Goal: Transaction & Acquisition: Purchase product/service

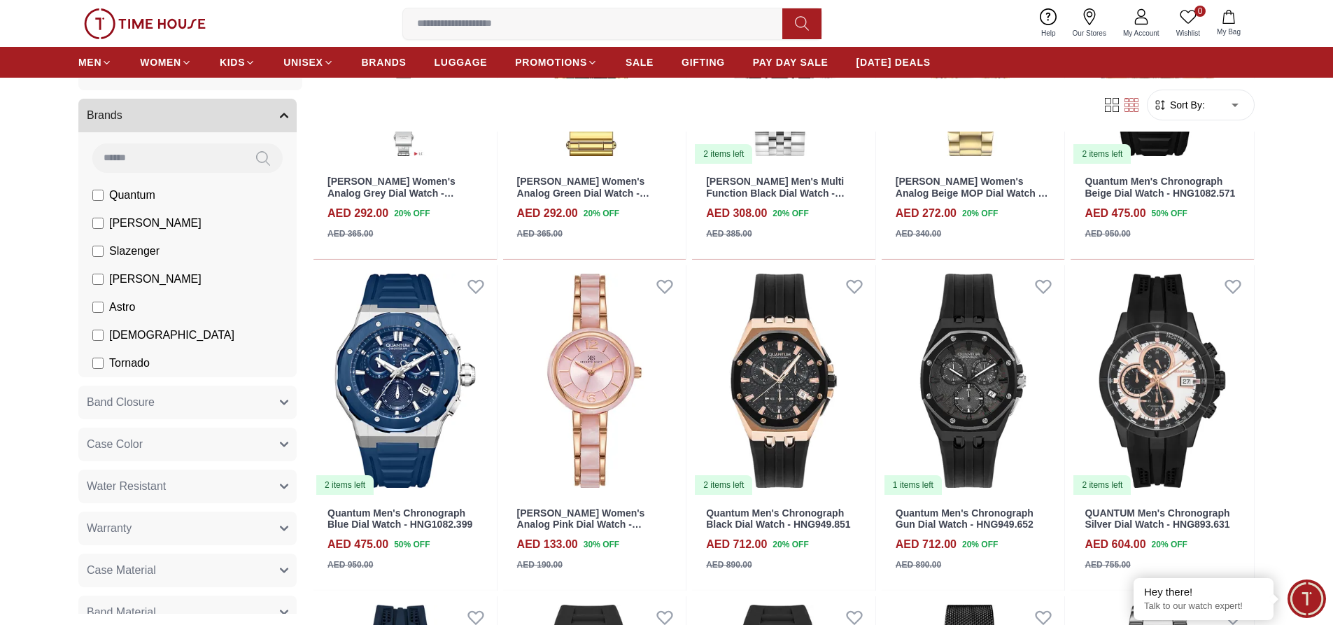
scroll to position [35, 0]
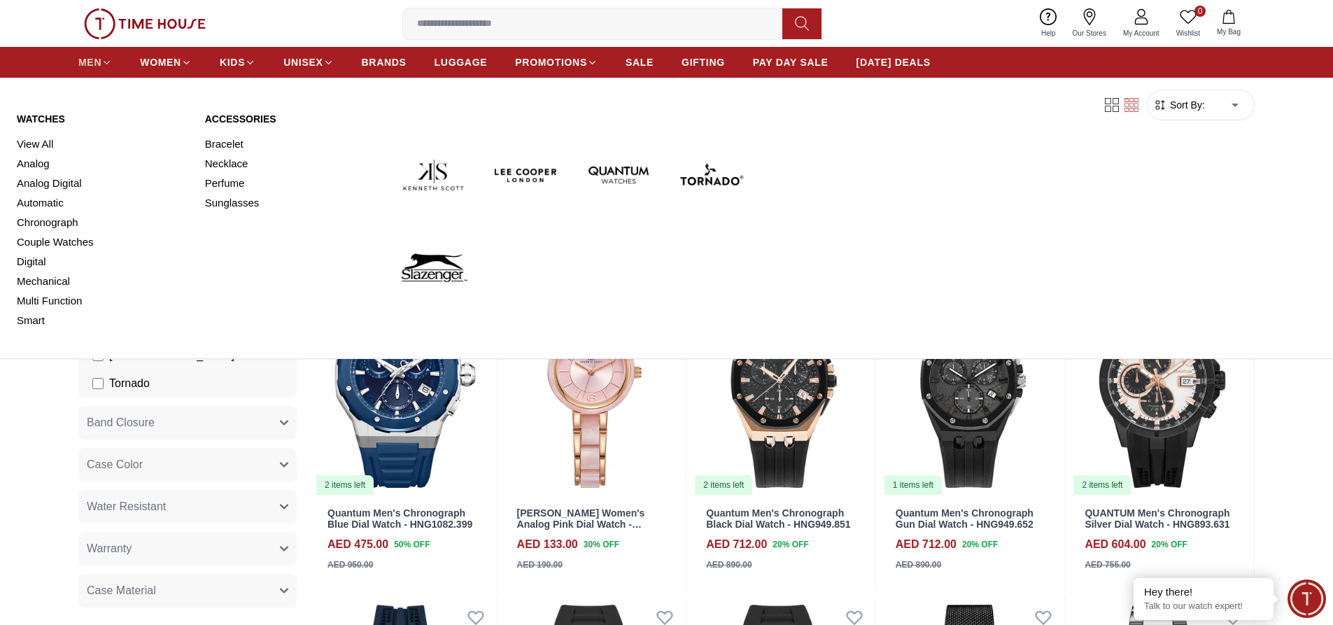
click at [99, 62] on span "MEN" at bounding box center [89, 62] width 23 height 14
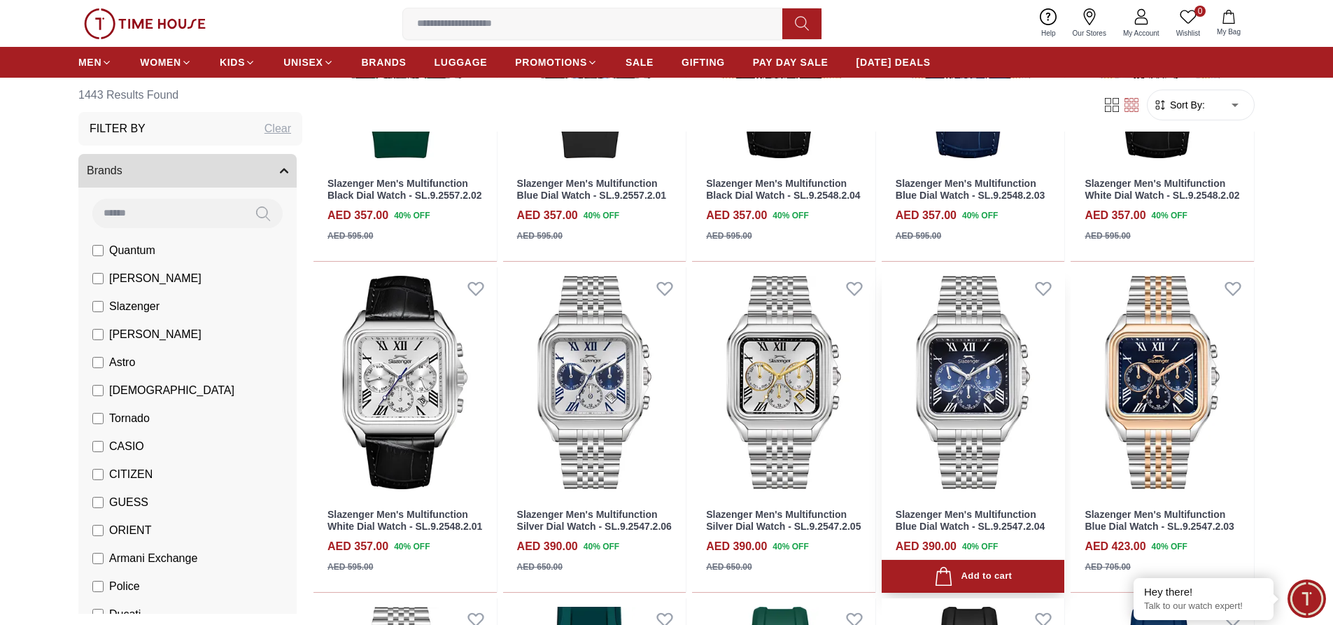
scroll to position [630, 0]
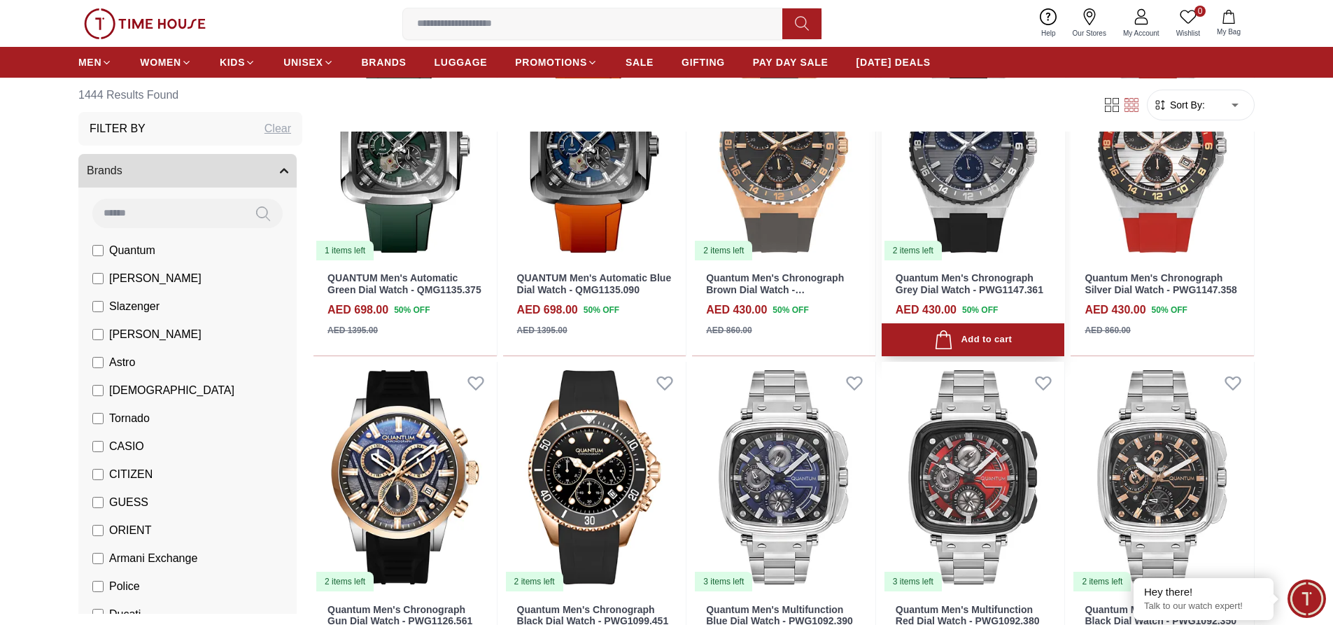
scroll to position [1889, 0]
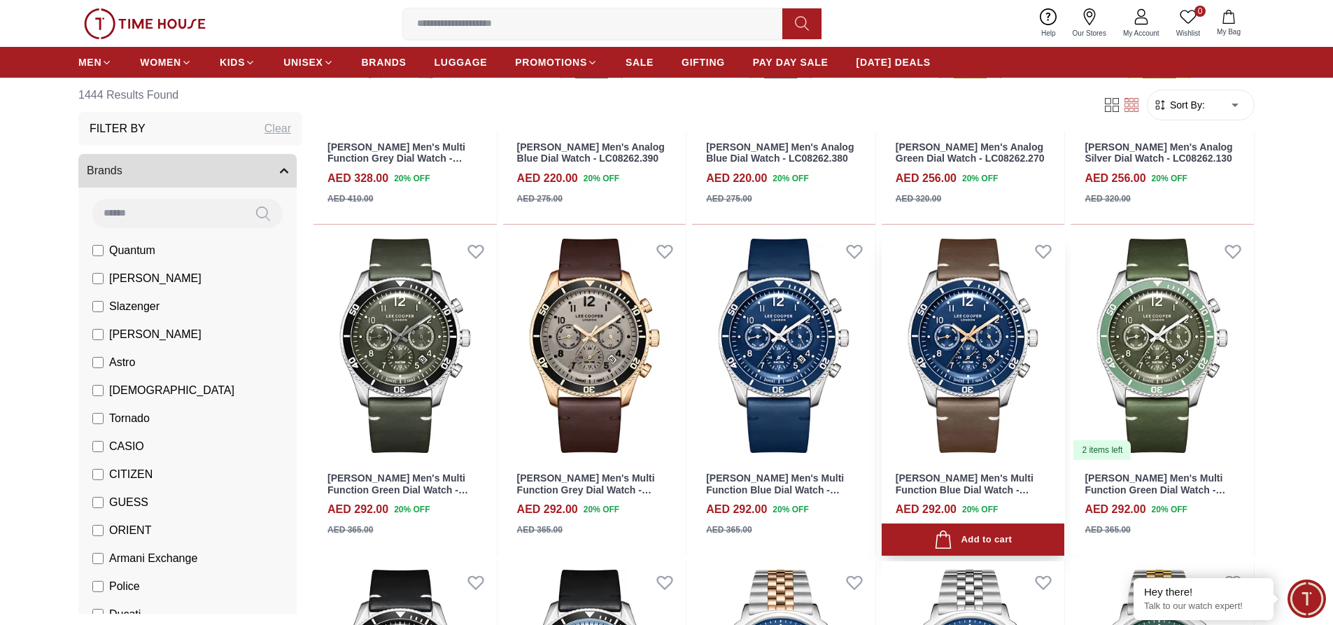
scroll to position [3358, 0]
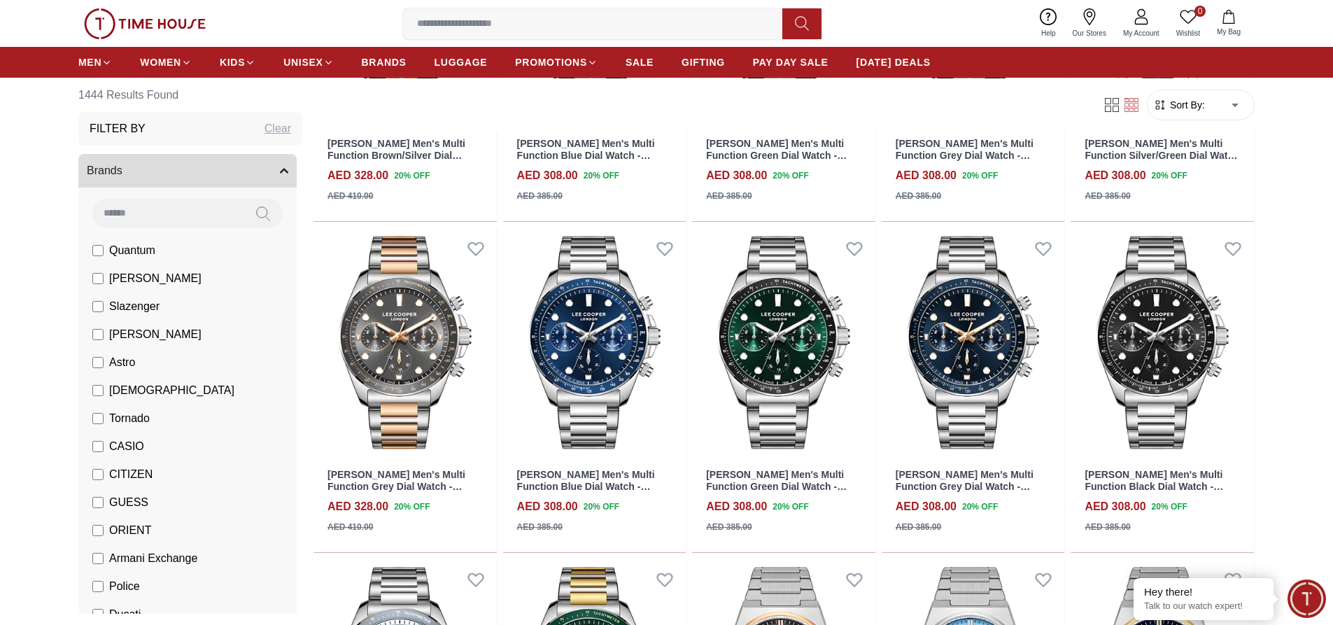
scroll to position [6087, 0]
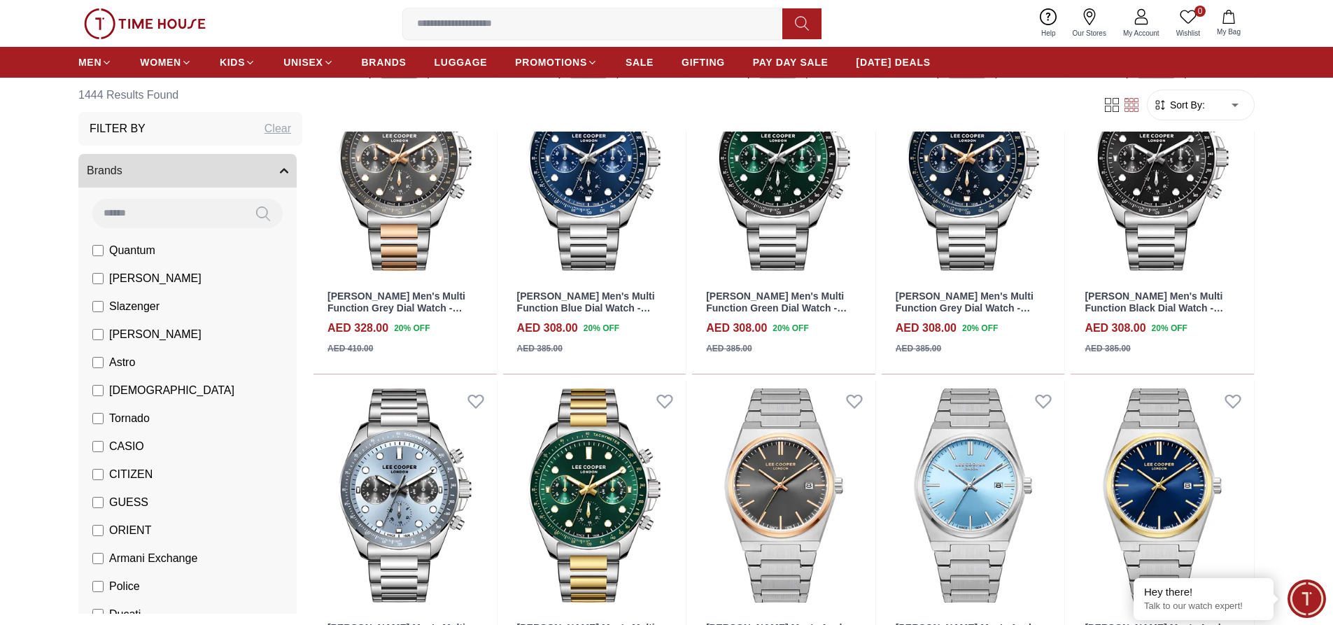
scroll to position [6366, 0]
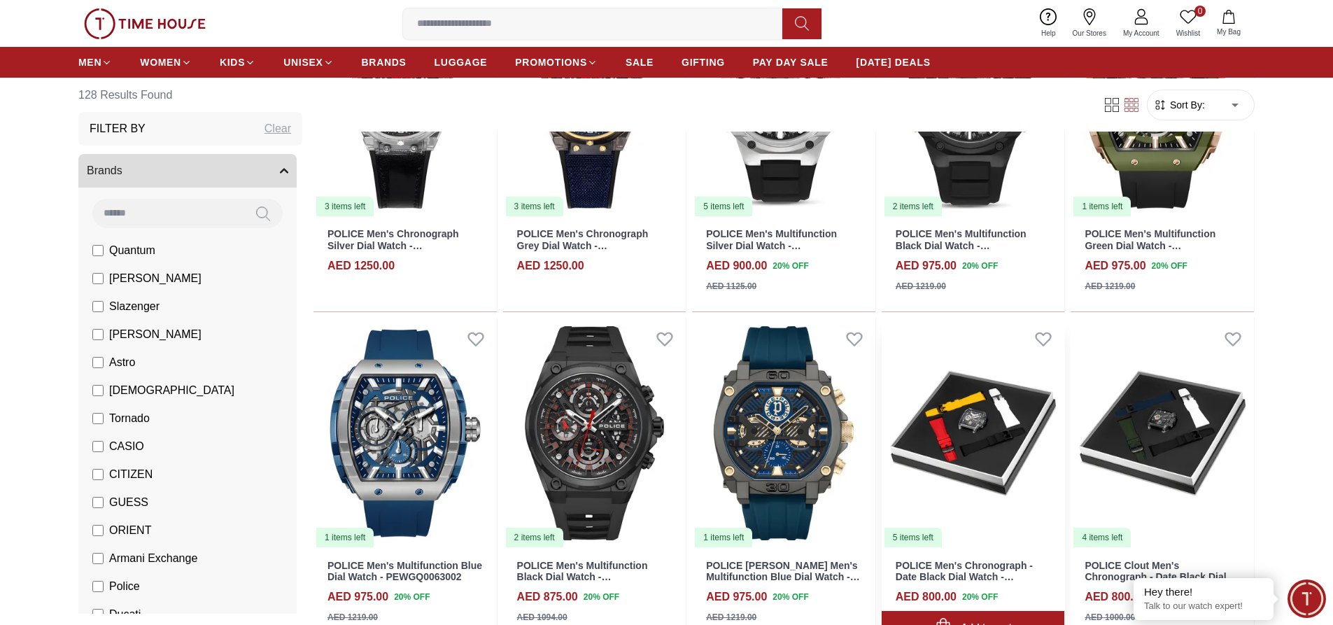
scroll to position [909, 0]
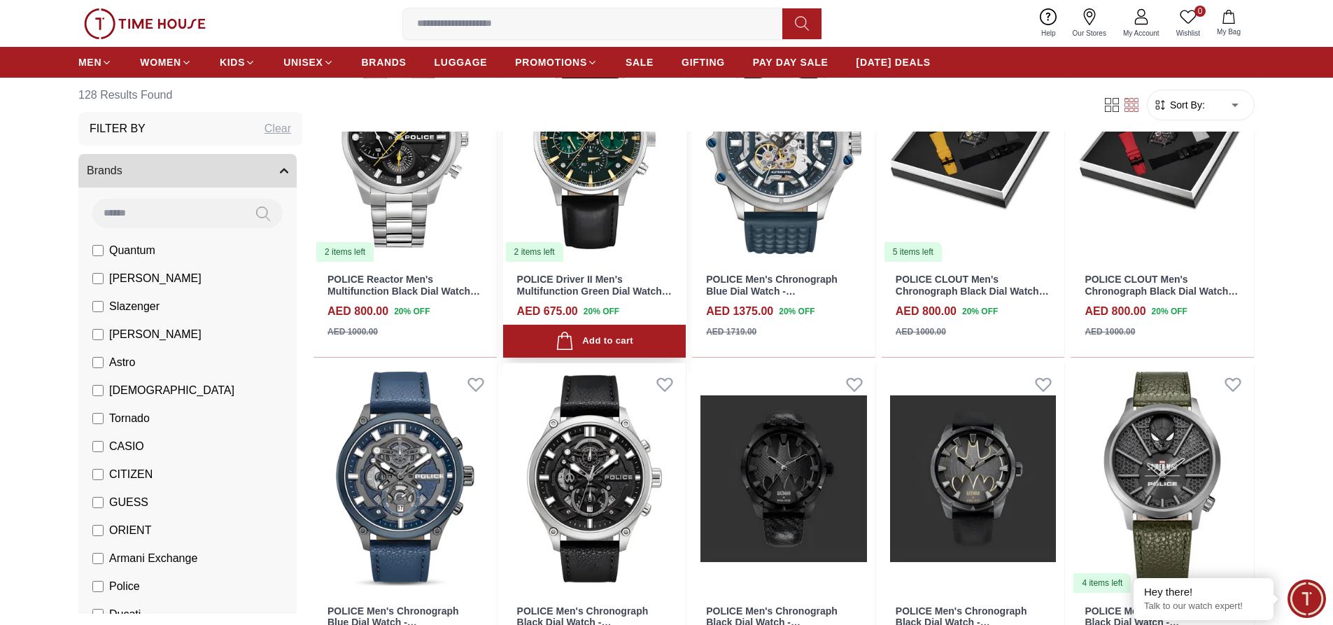
scroll to position [1889, 0]
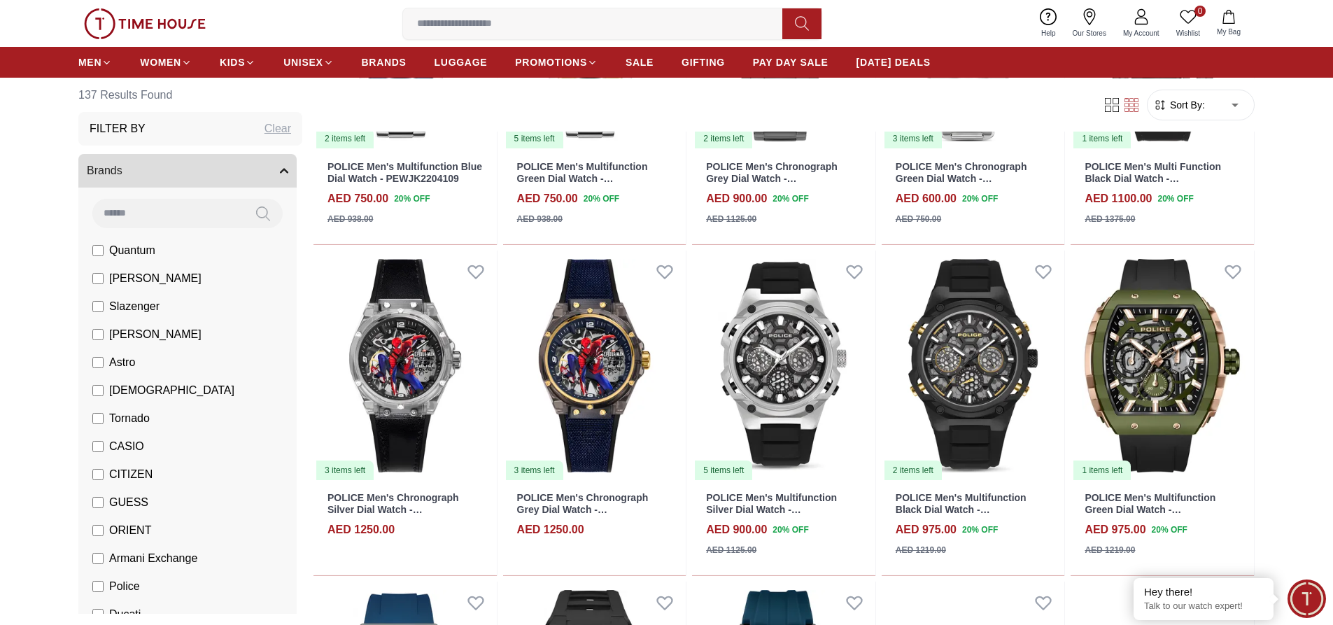
scroll to position [700, 0]
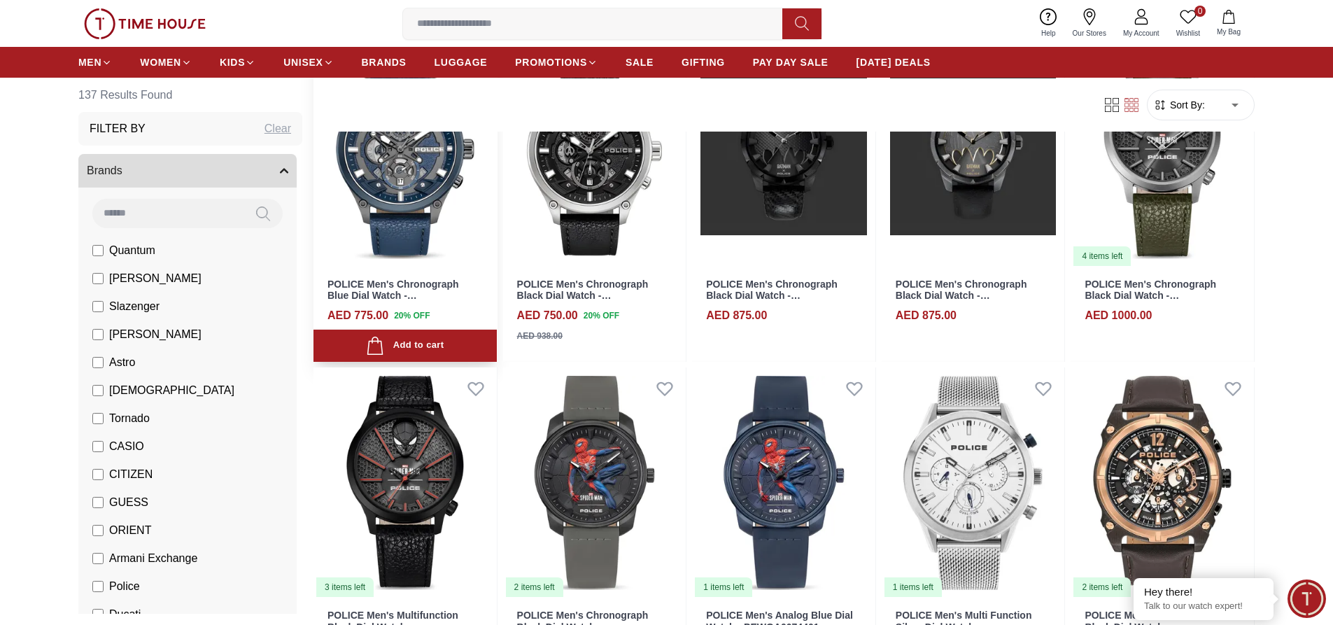
scroll to position [2239, 0]
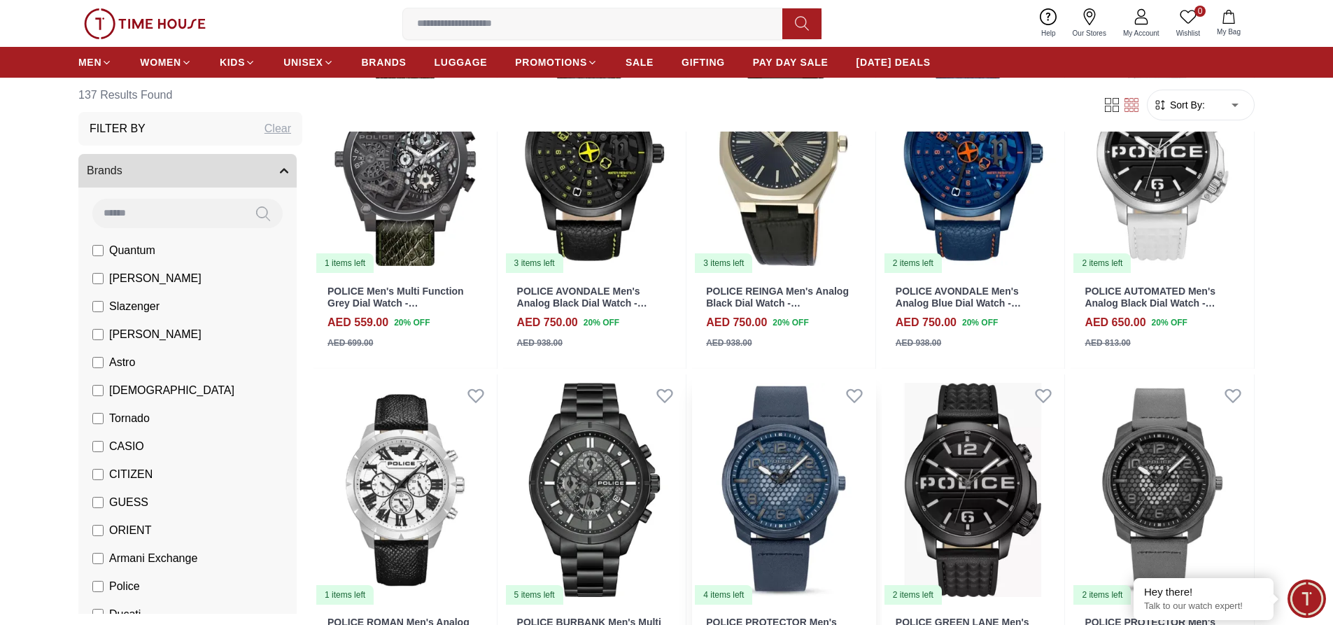
scroll to position [3568, 0]
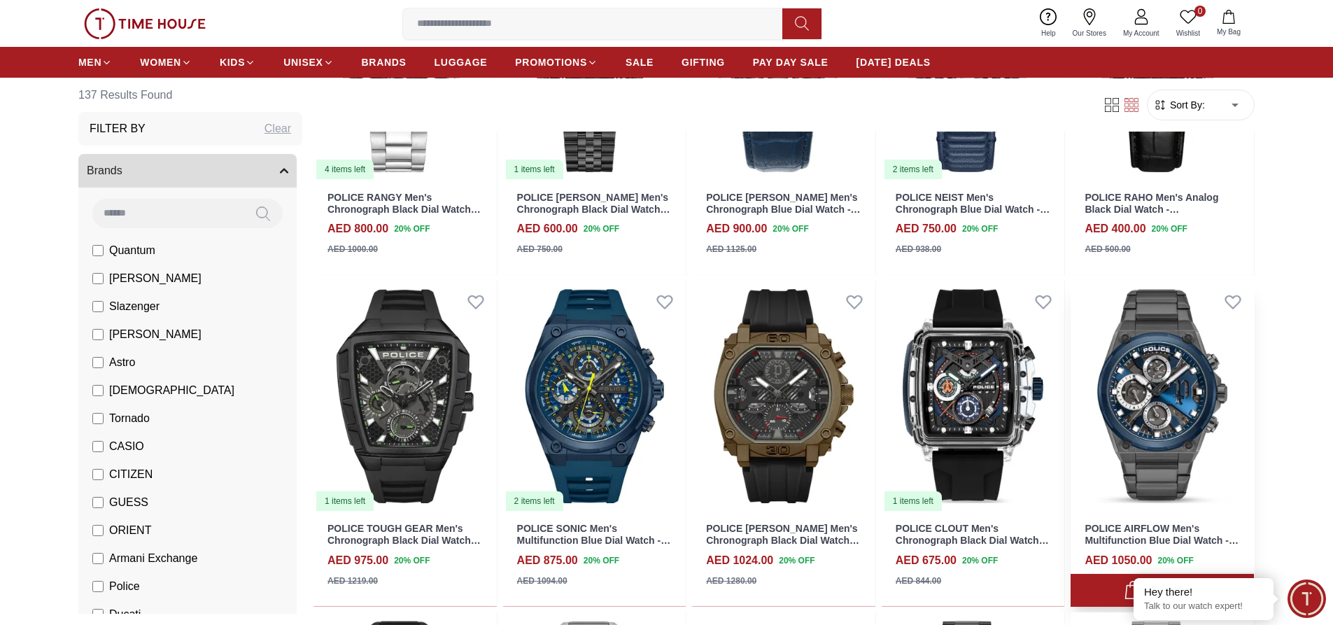
scroll to position [4617, 0]
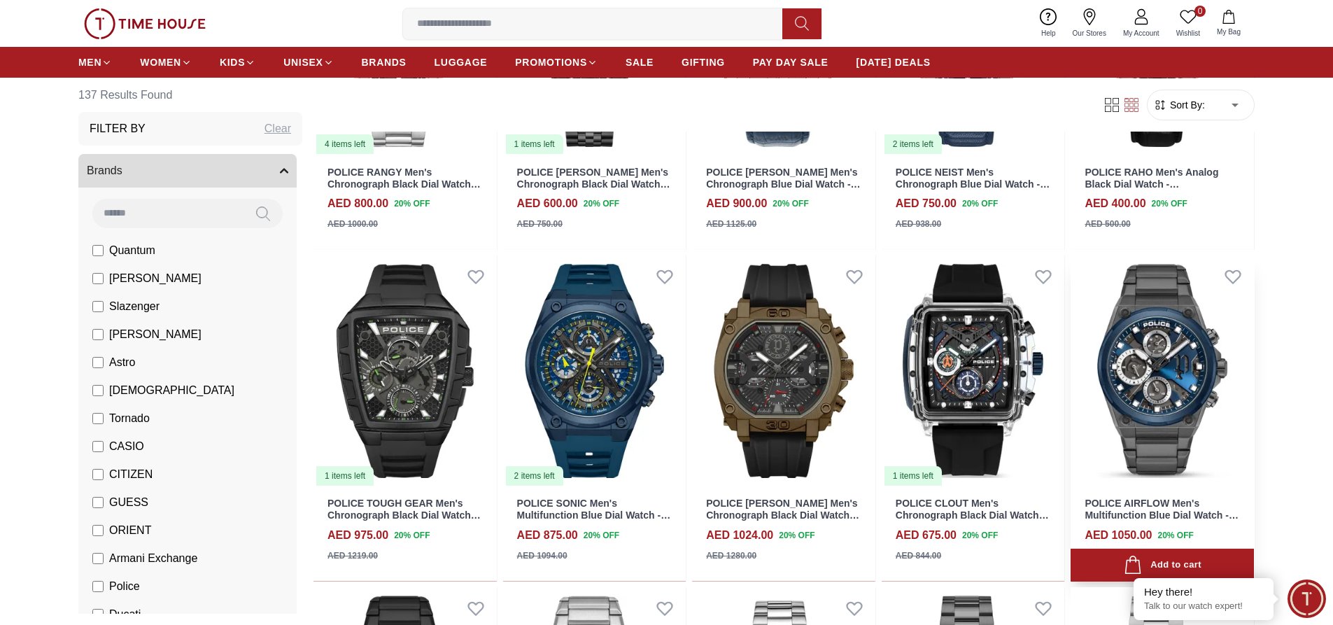
click at [1145, 391] on img at bounding box center [1161, 370] width 183 height 231
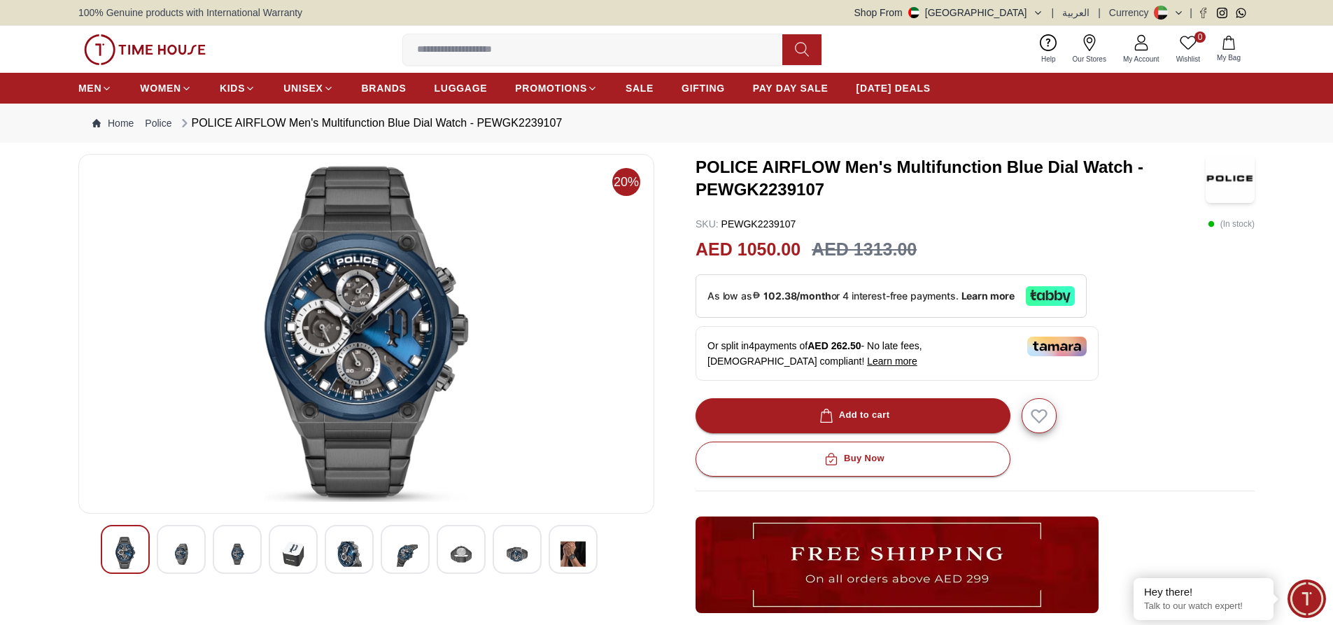
click at [177, 560] on img at bounding box center [181, 554] width 25 height 34
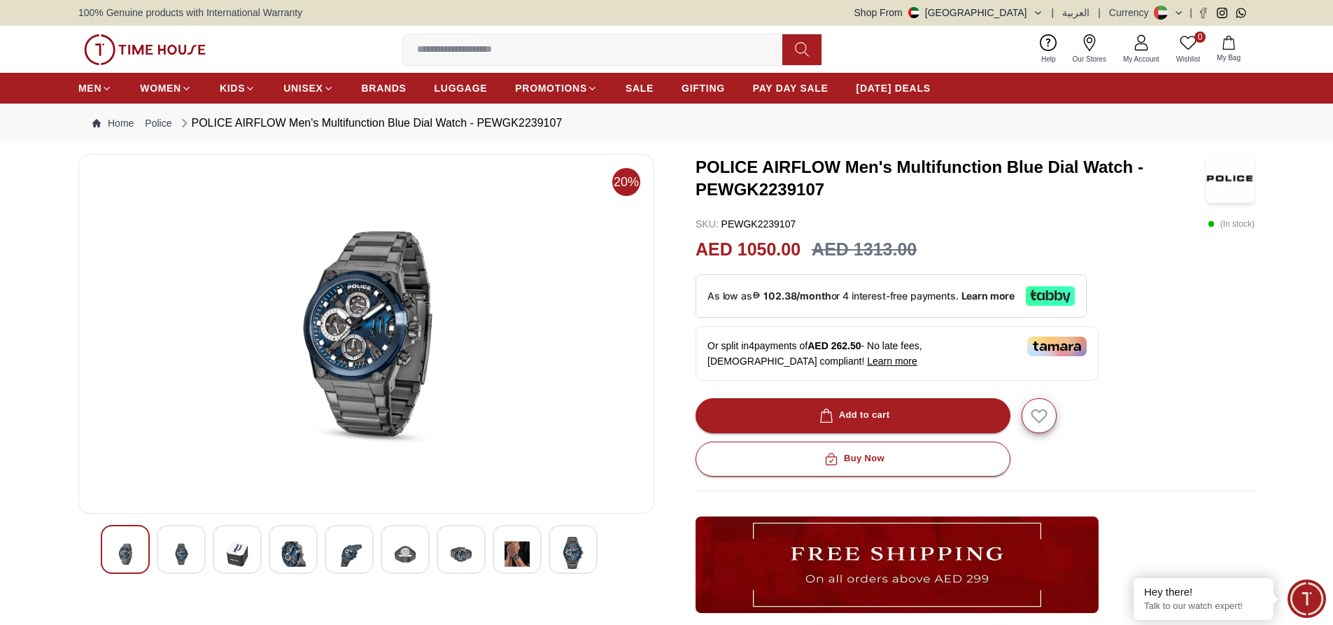
click at [224, 562] on div at bounding box center [237, 549] width 49 height 49
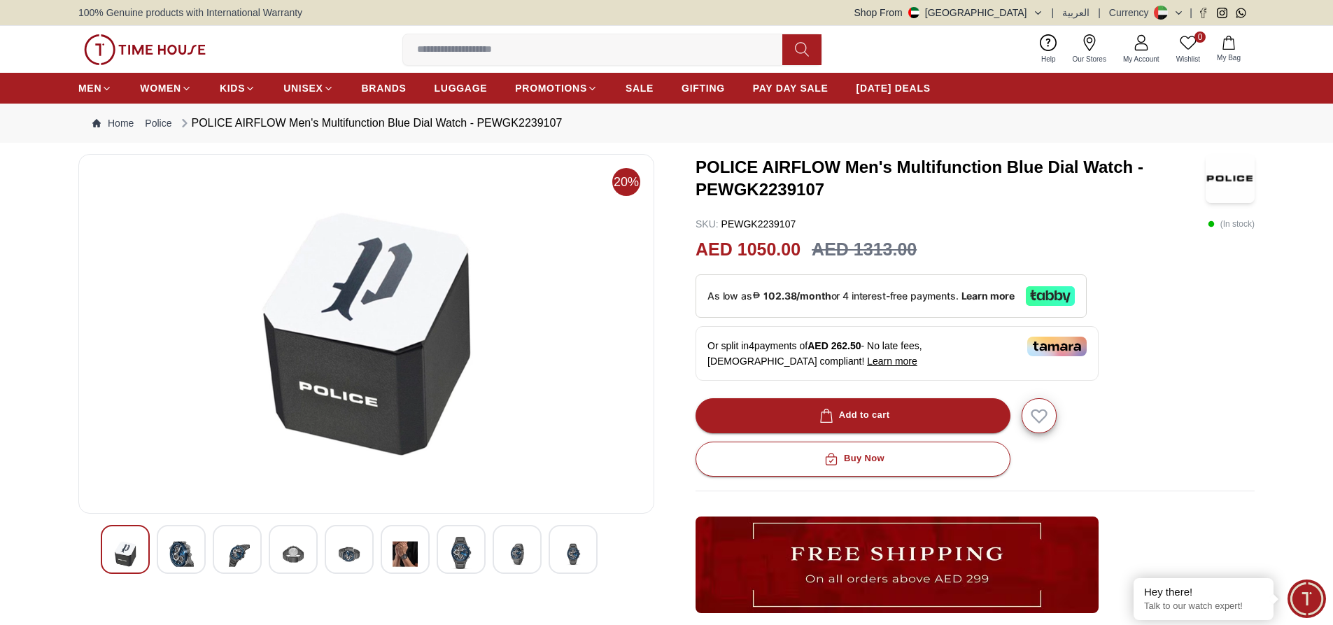
click at [283, 564] on img at bounding box center [293, 554] width 25 height 34
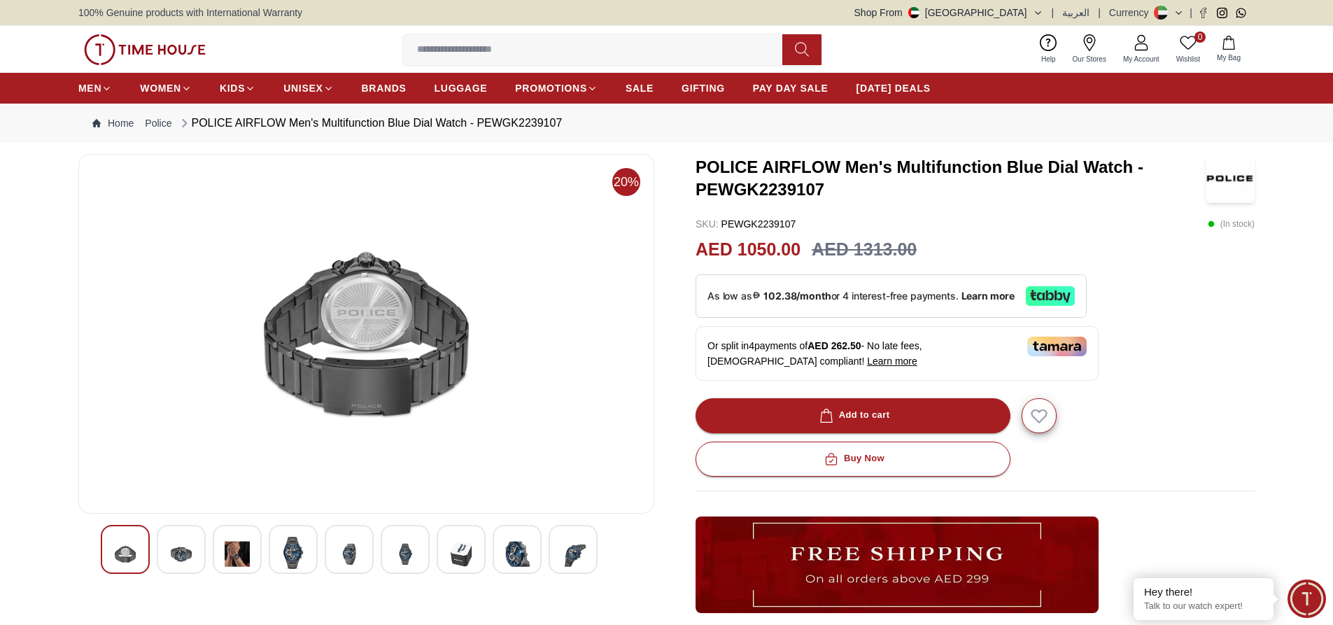
click at [337, 567] on img at bounding box center [349, 554] width 25 height 34
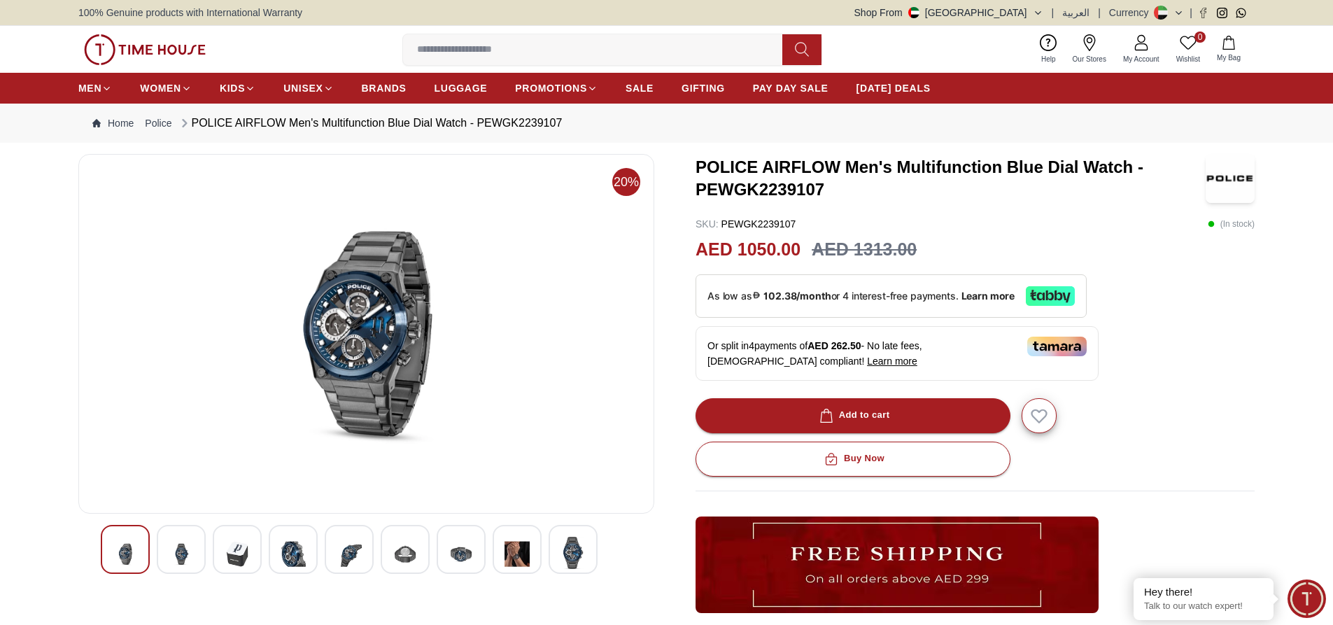
click at [390, 559] on div at bounding box center [405, 549] width 49 height 49
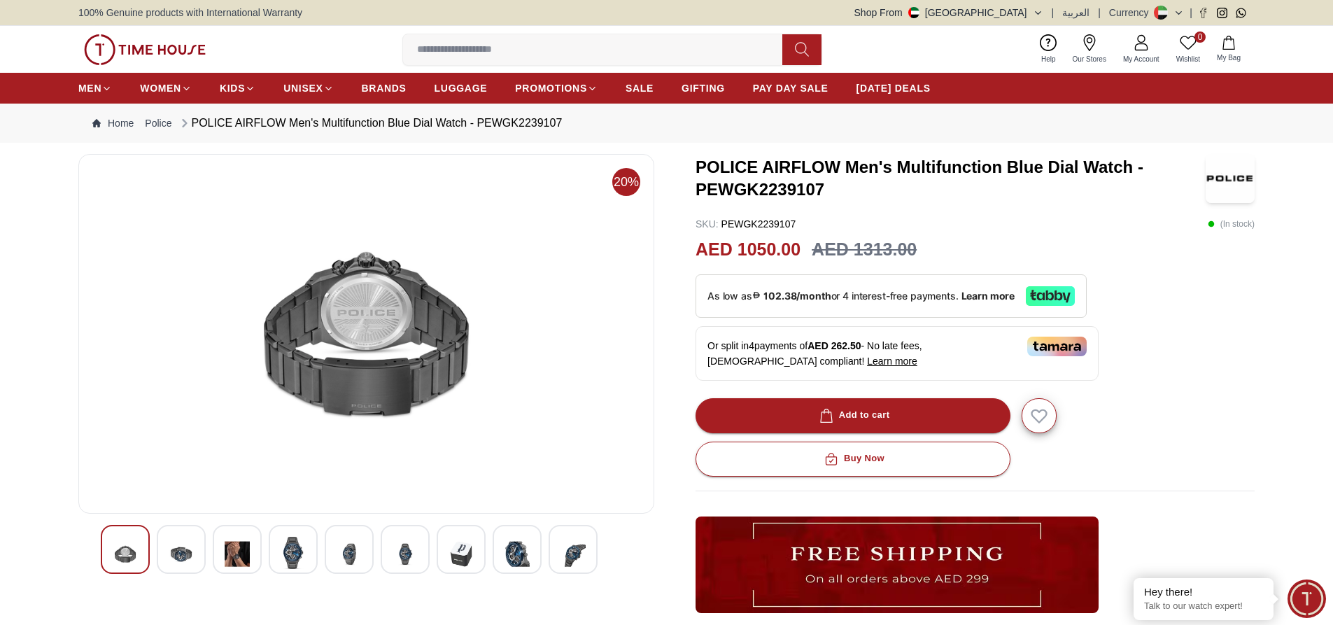
click at [463, 553] on img at bounding box center [460, 554] width 25 height 34
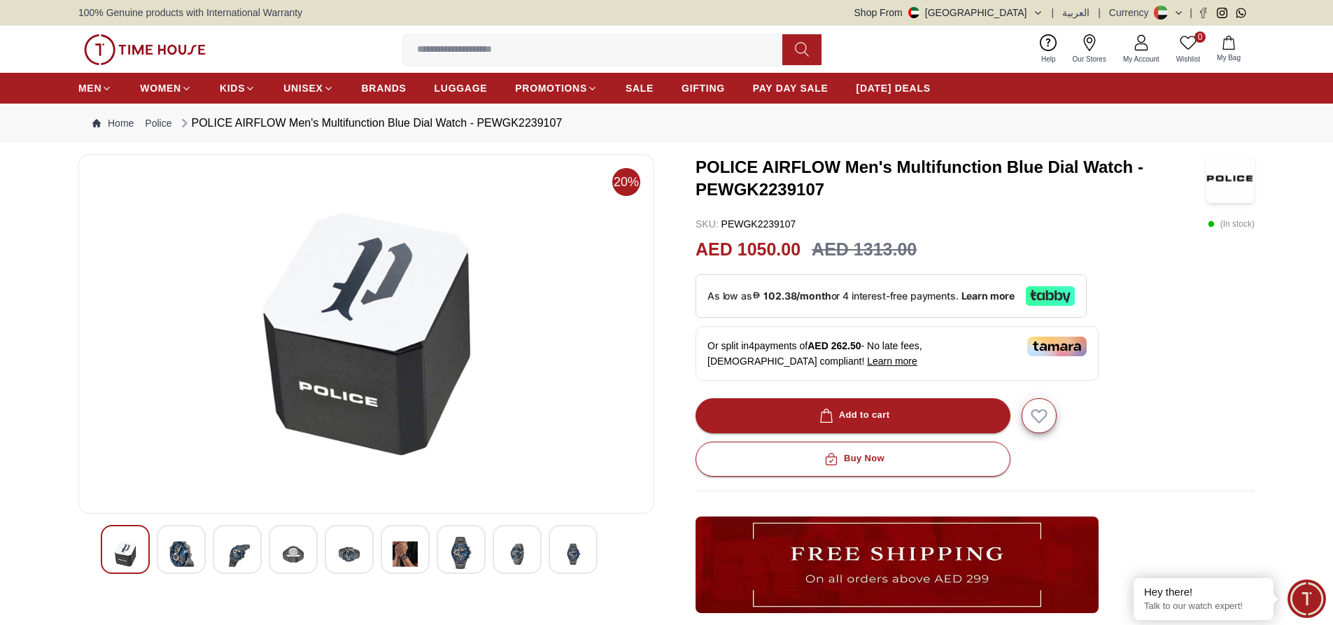
click at [507, 564] on img at bounding box center [516, 554] width 25 height 34
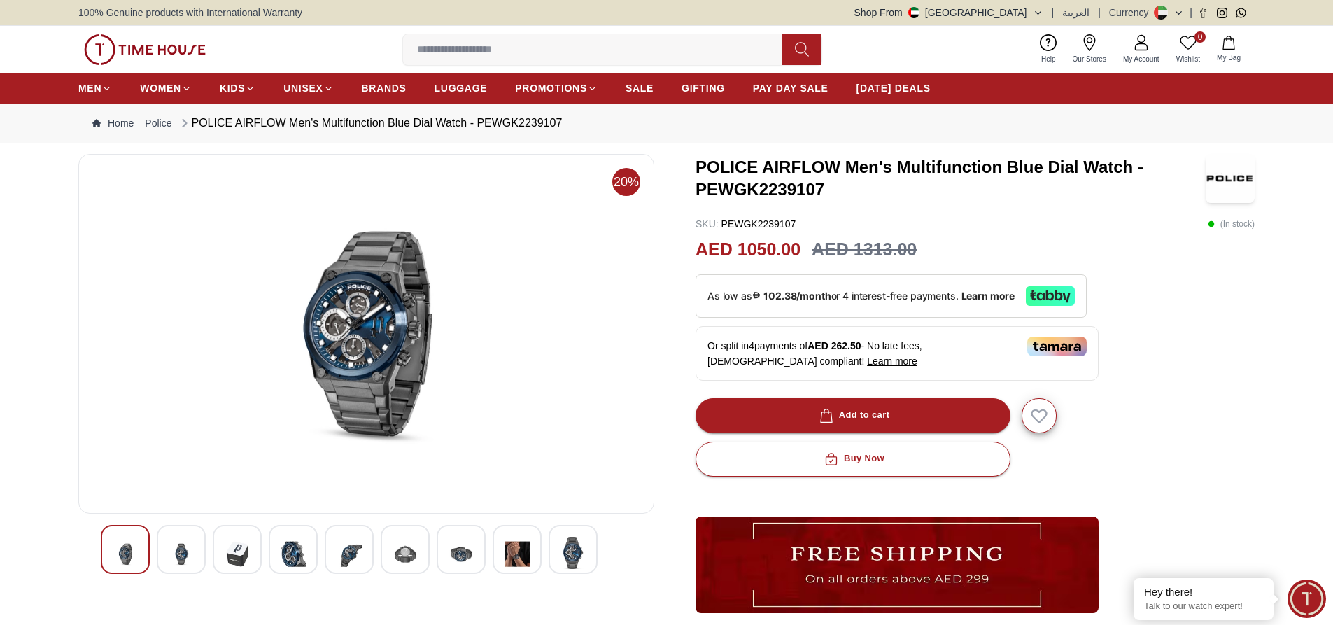
click at [578, 562] on img at bounding box center [572, 553] width 25 height 32
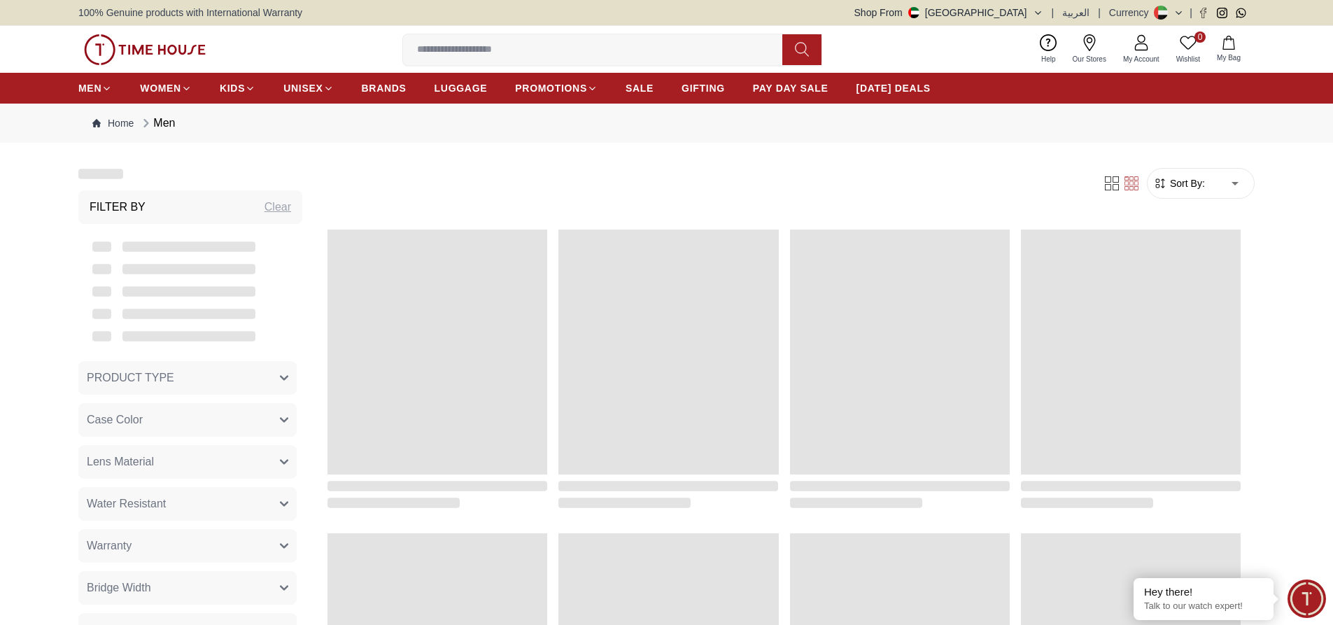
scroll to position [1357, 0]
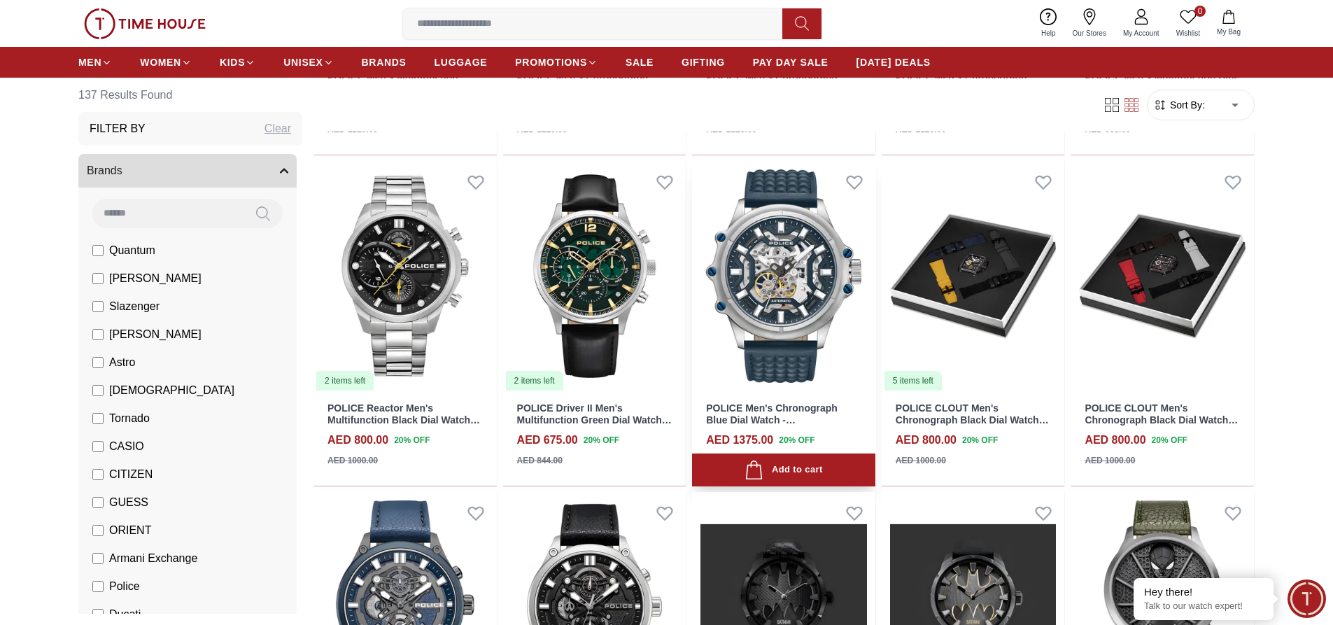
scroll to position [1749, 0]
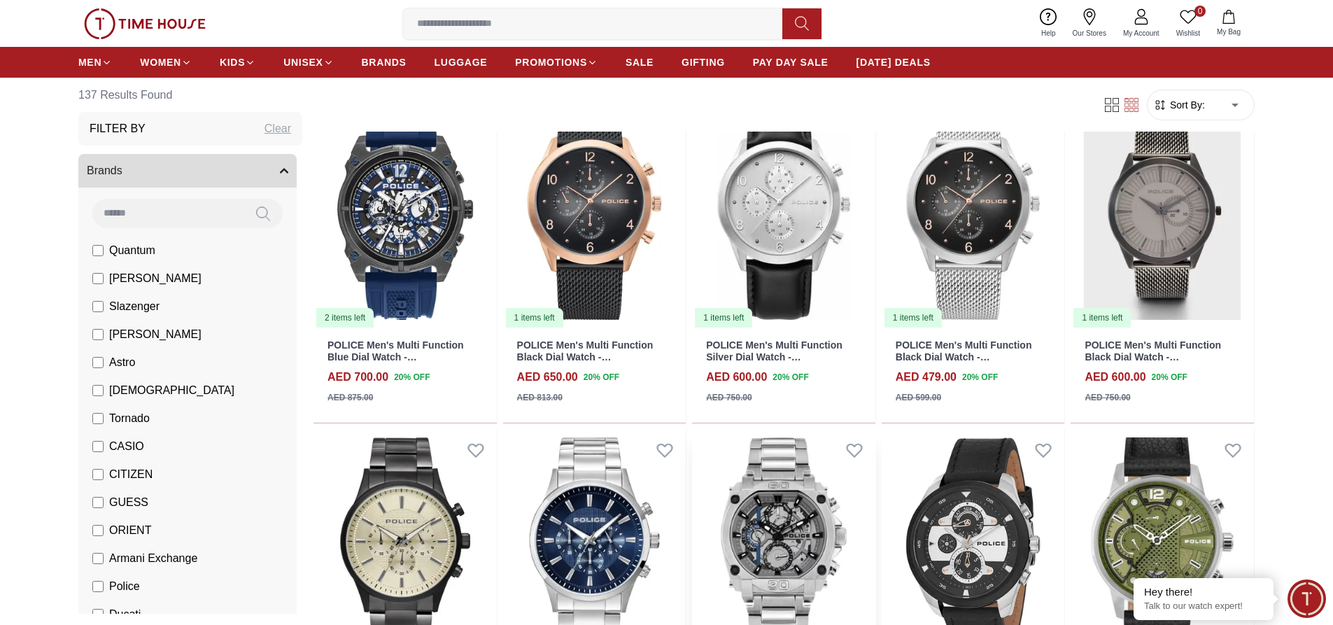
scroll to position [2868, 0]
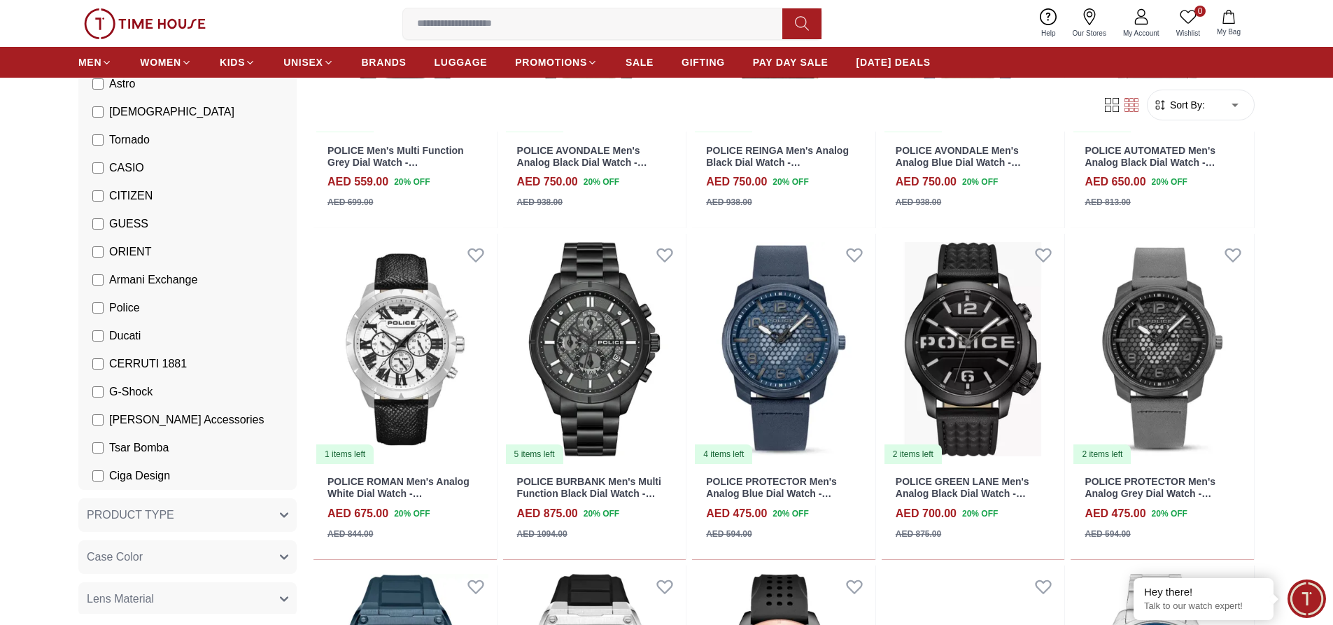
scroll to position [280, 0]
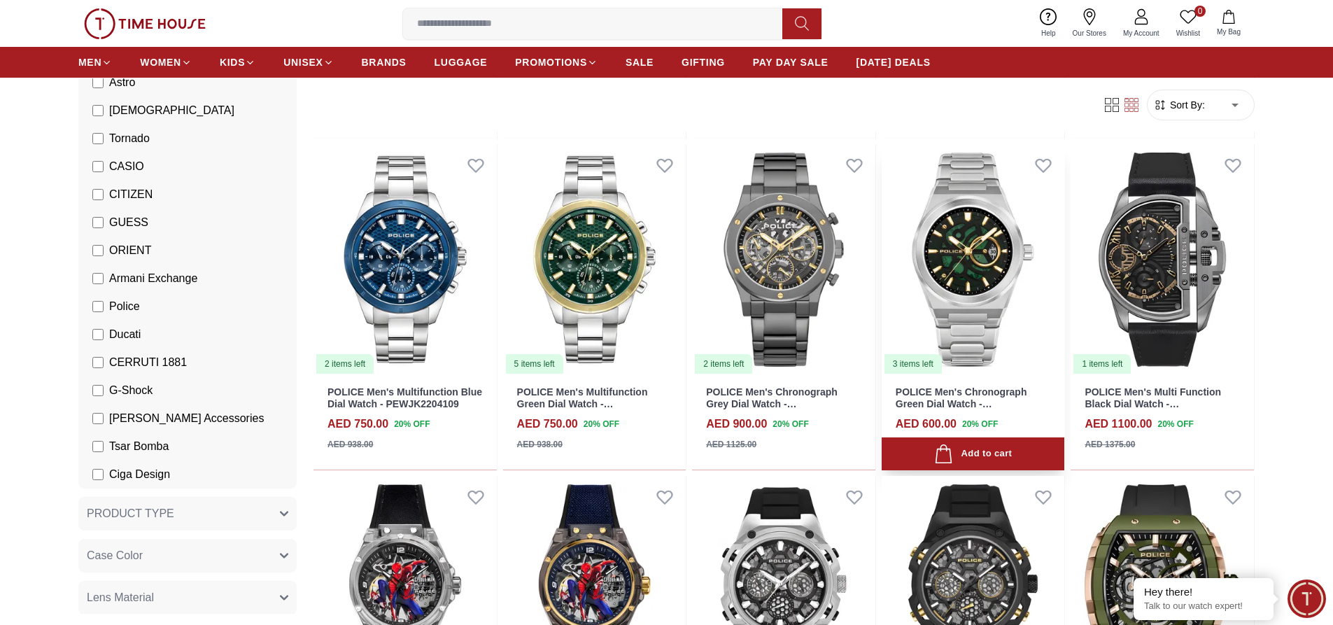
scroll to position [420, 0]
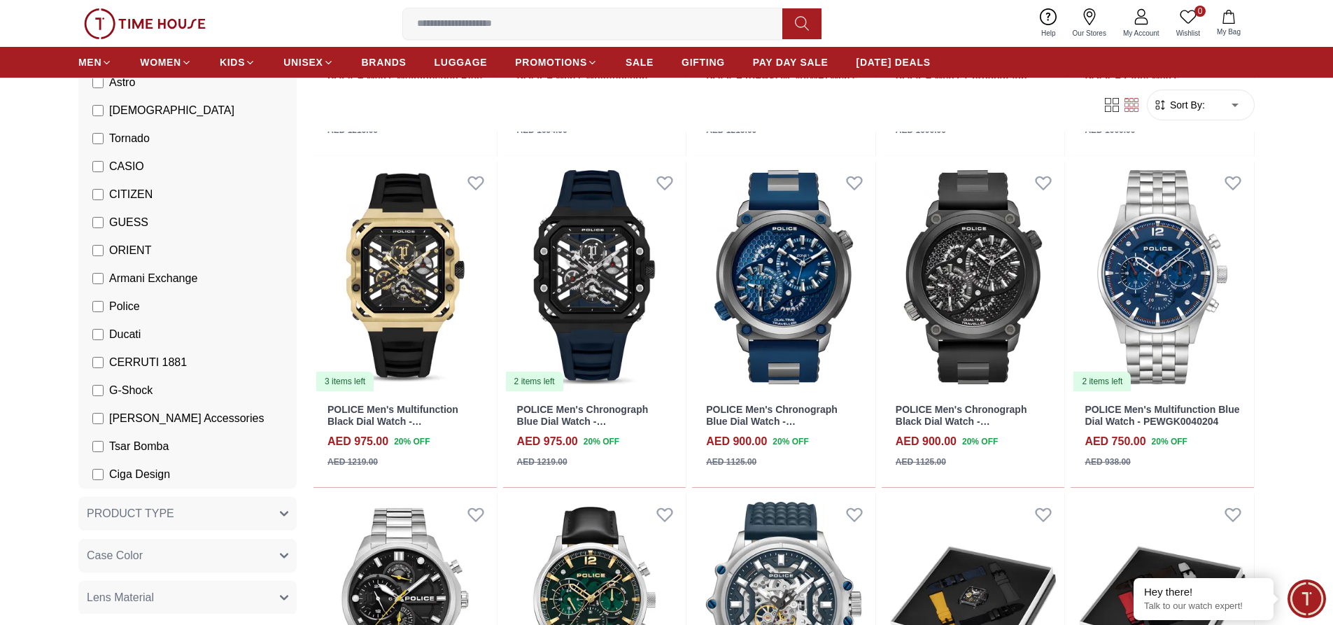
scroll to position [1679, 0]
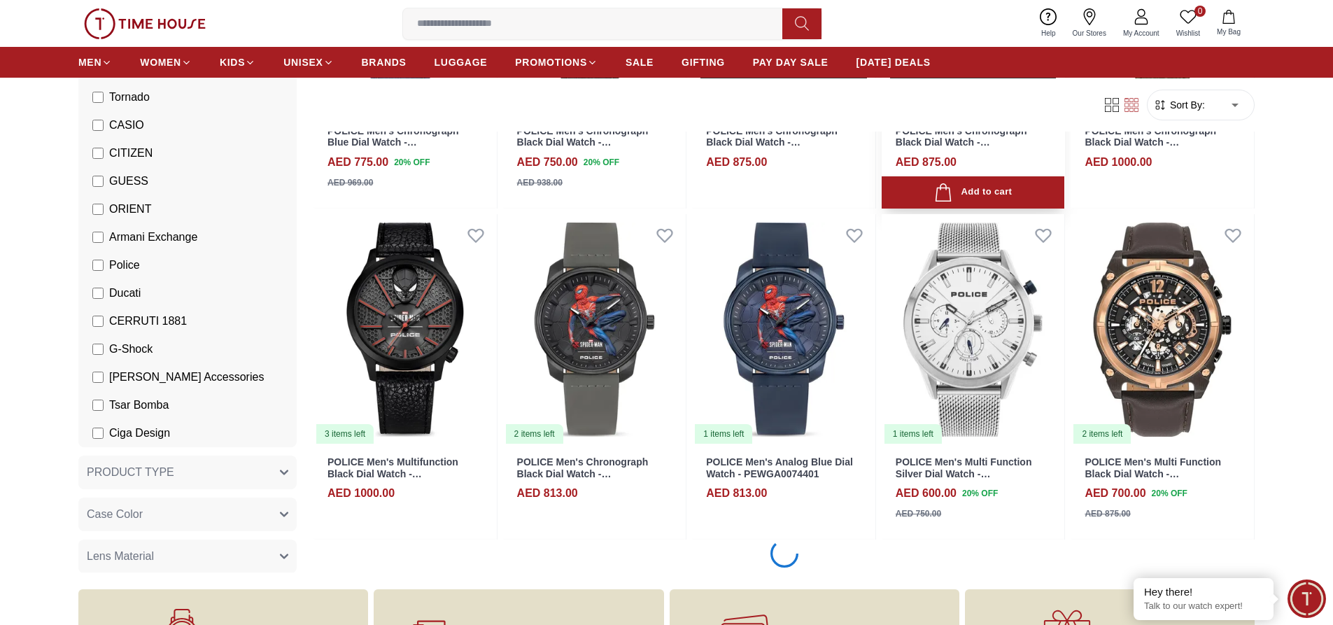
scroll to position [2379, 0]
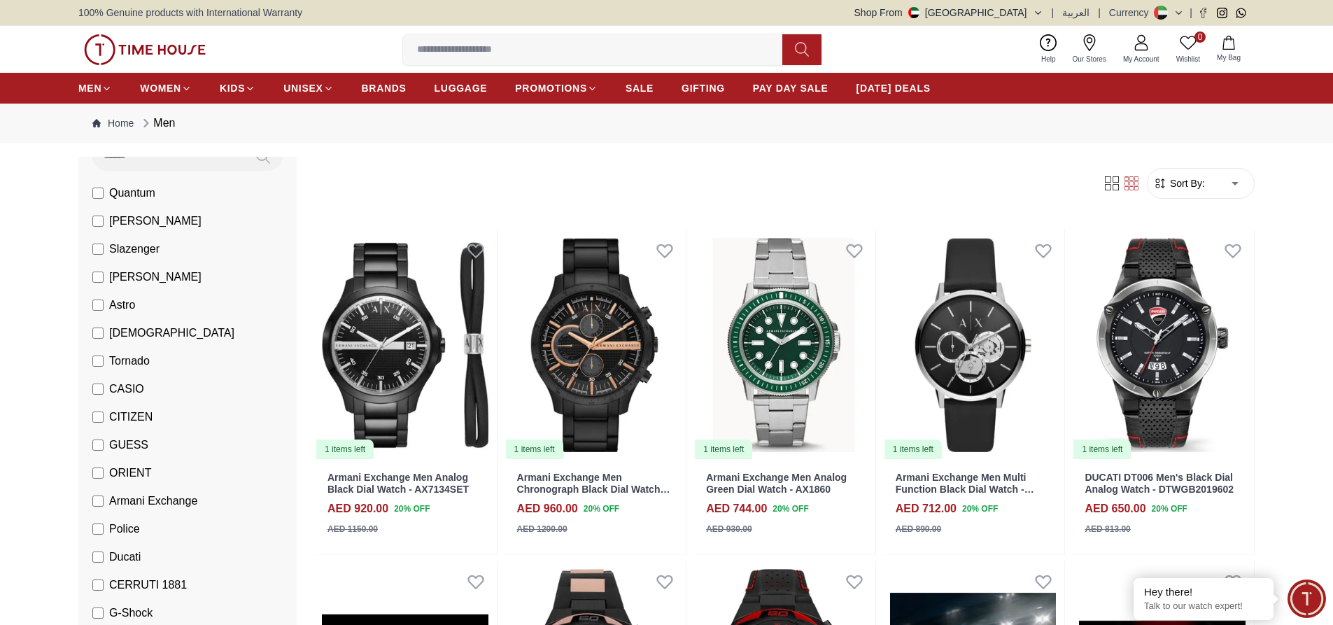
scroll to position [140, 0]
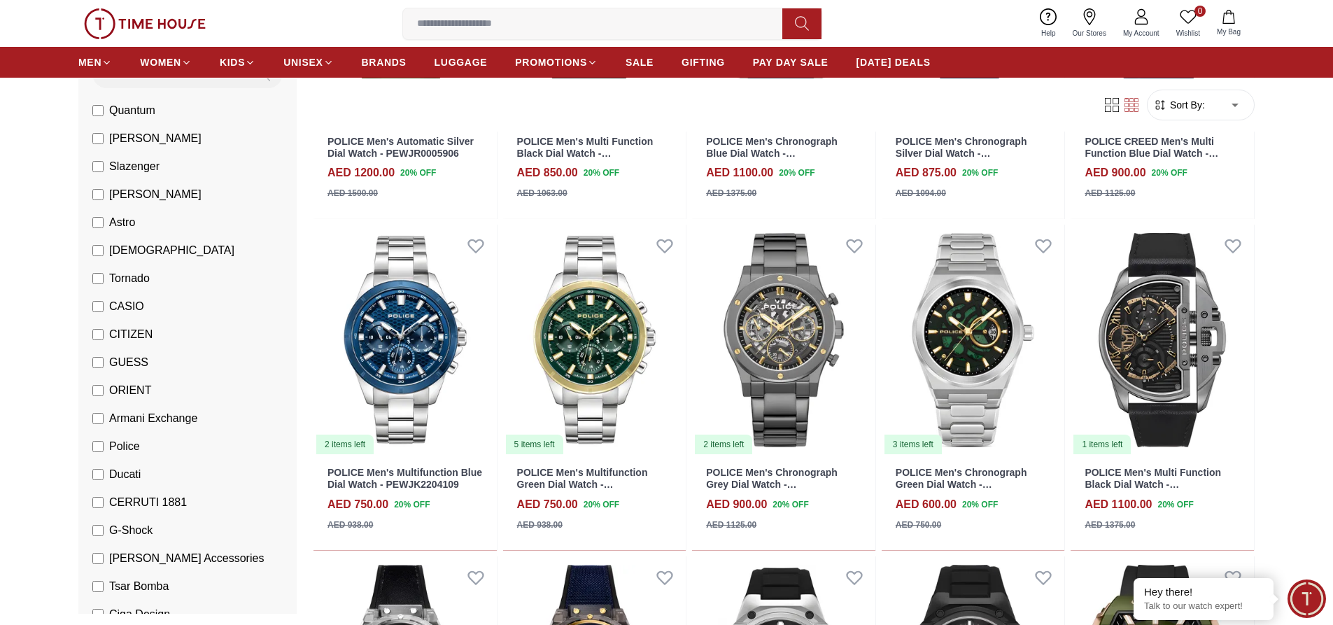
scroll to position [350, 0]
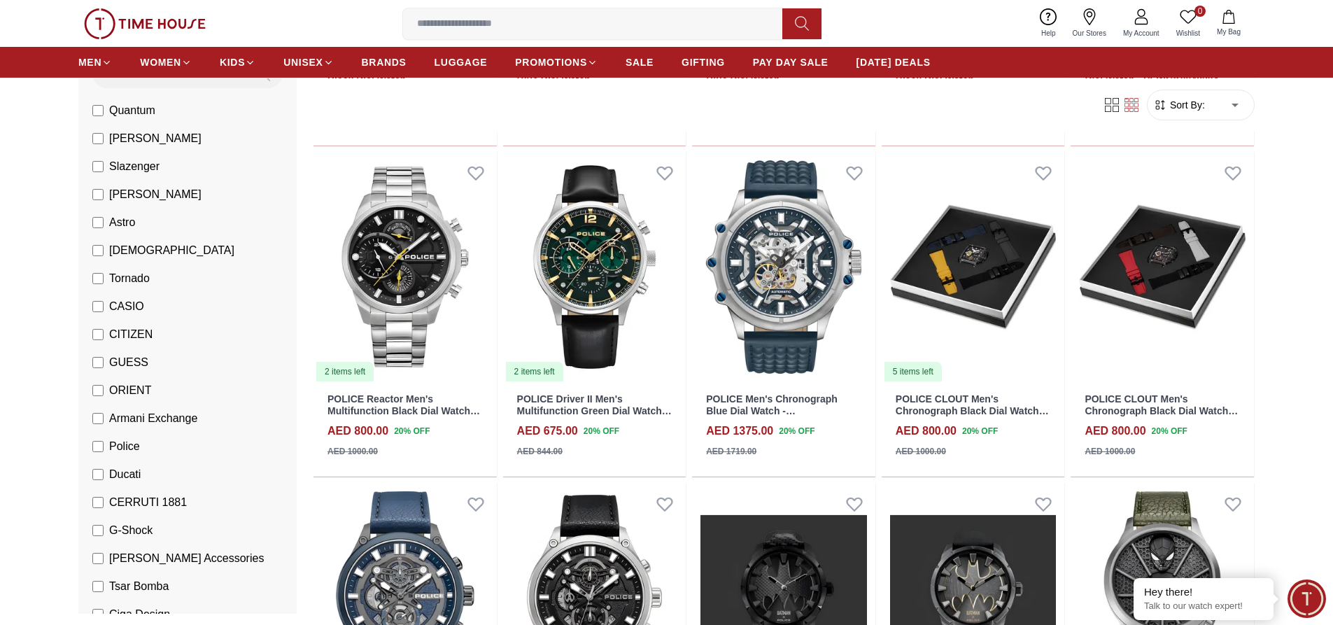
scroll to position [1819, 0]
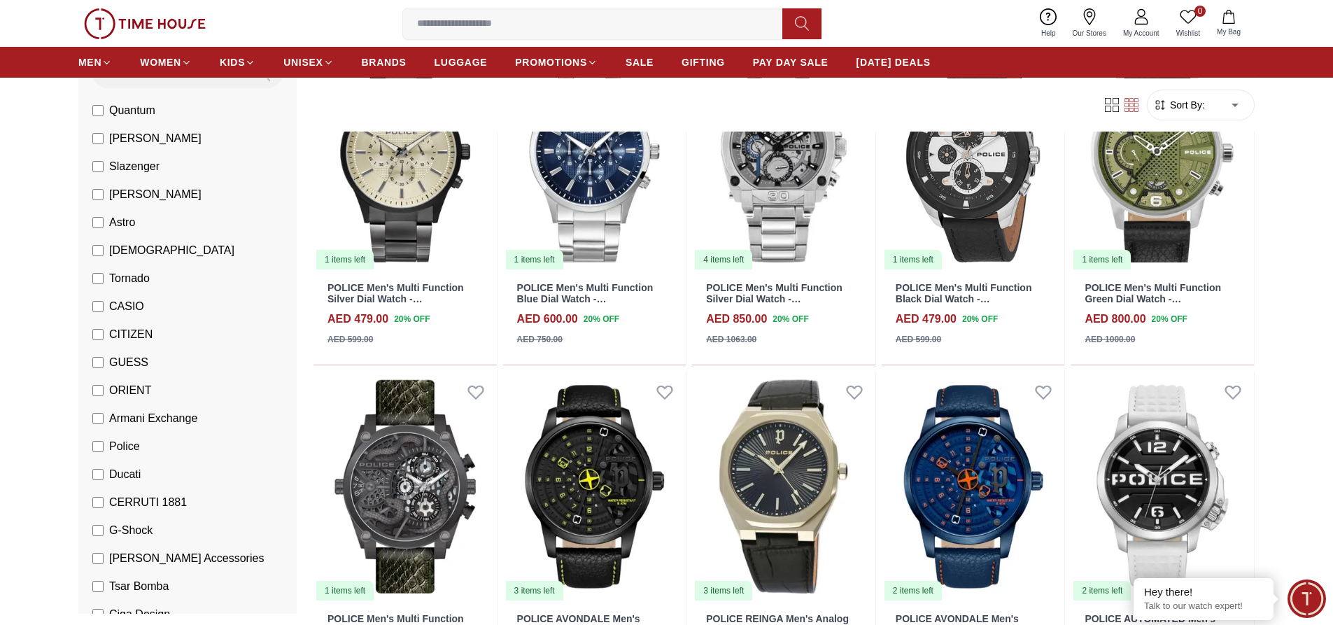
scroll to position [3218, 0]
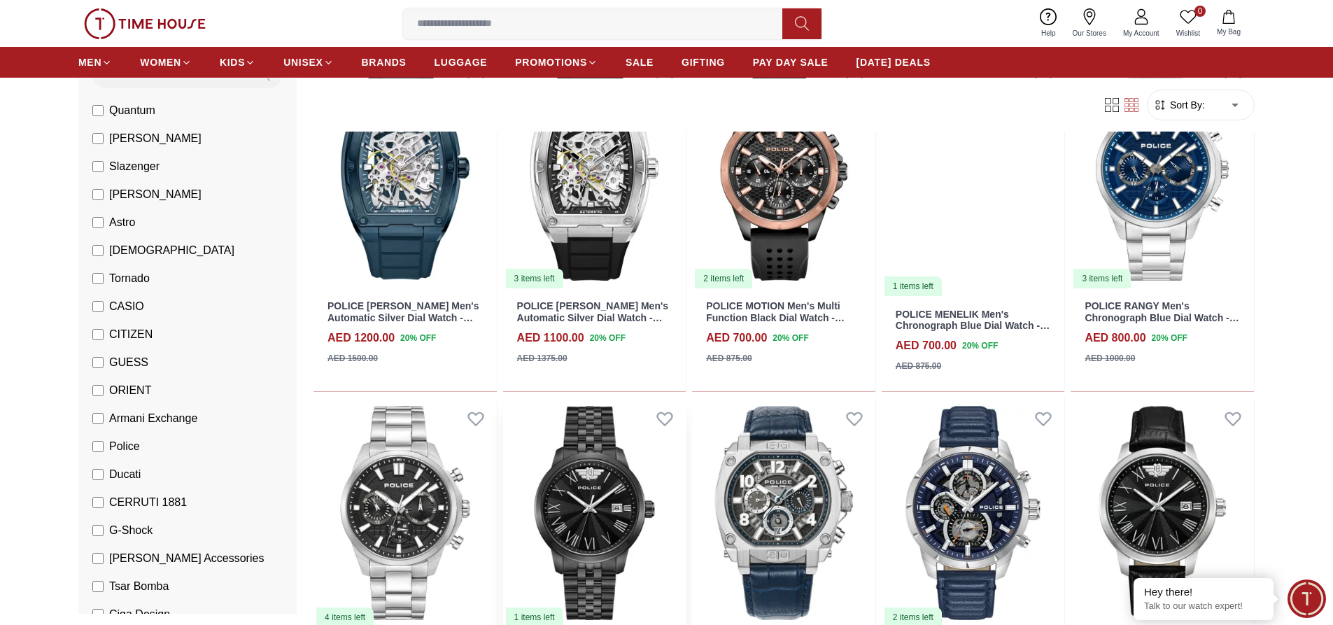
scroll to position [4058, 0]
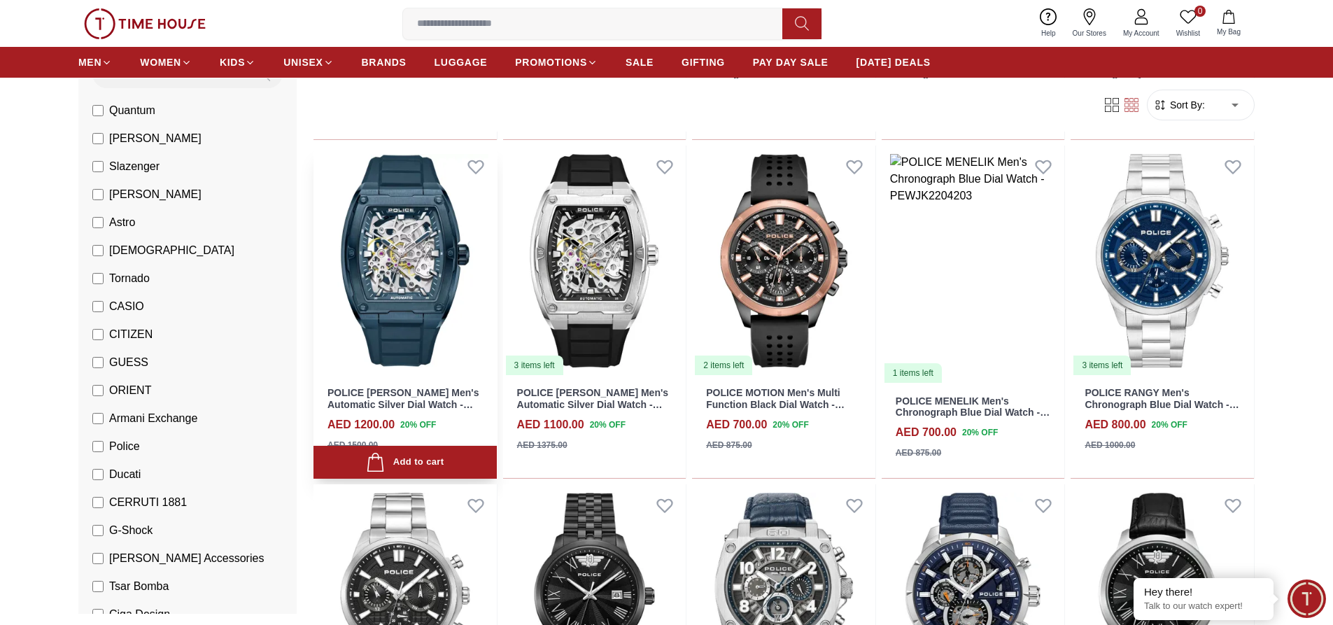
click at [415, 302] on img at bounding box center [404, 261] width 183 height 231
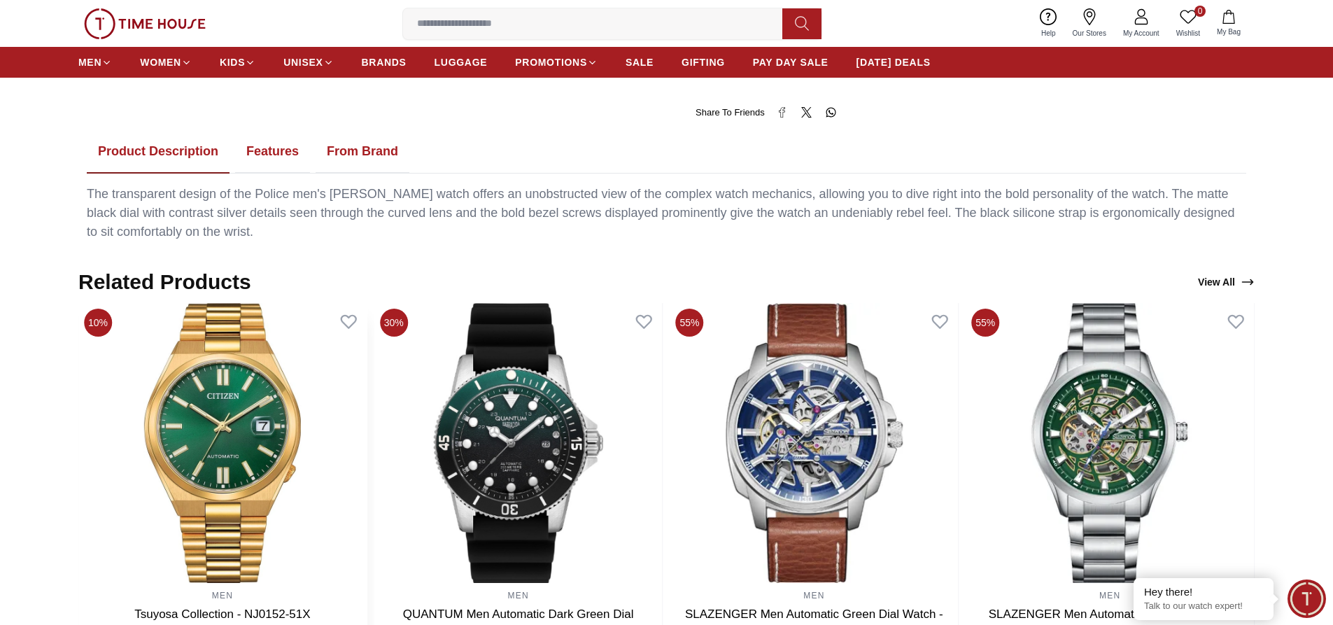
scroll to position [700, 0]
